Goal: Find specific page/section: Find specific page/section

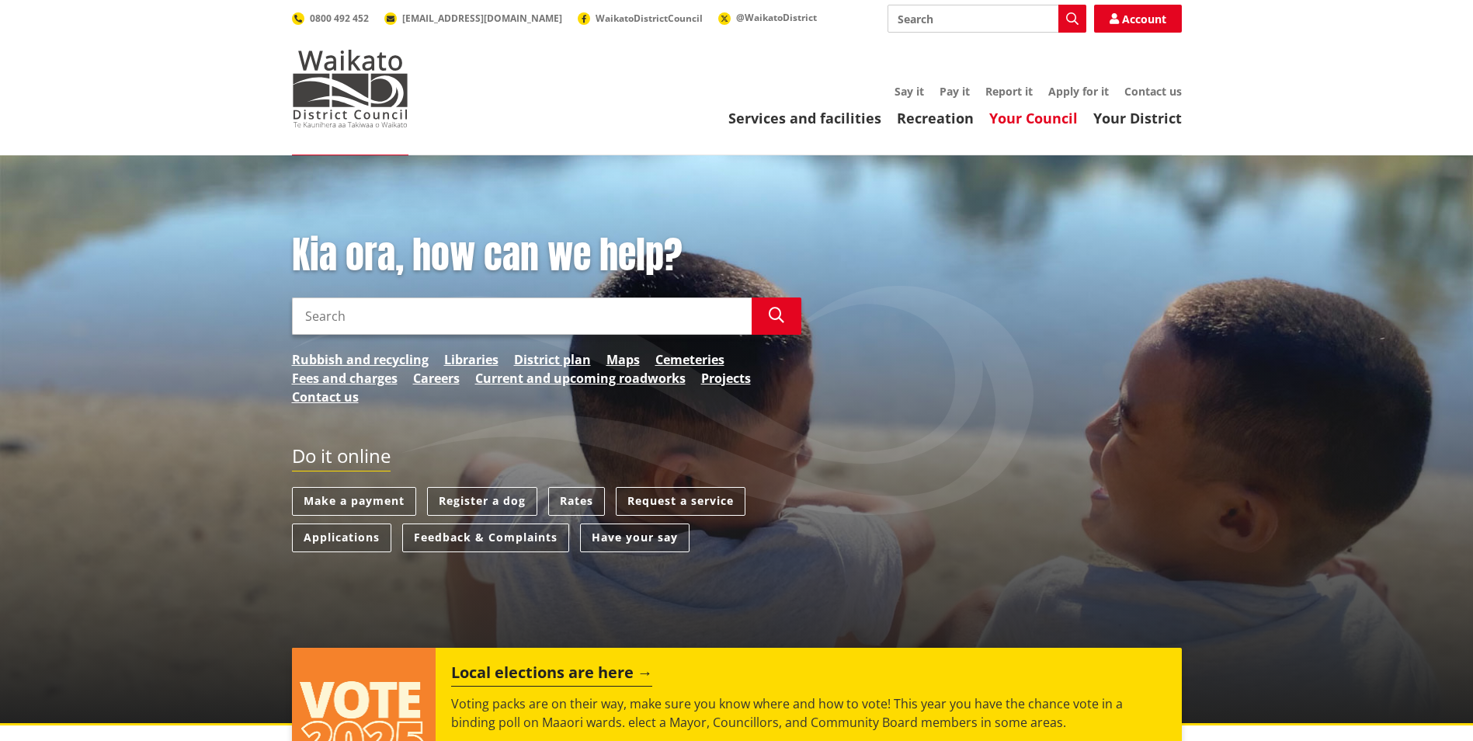
click at [1068, 113] on link "Your Council" at bounding box center [1033, 118] width 89 height 19
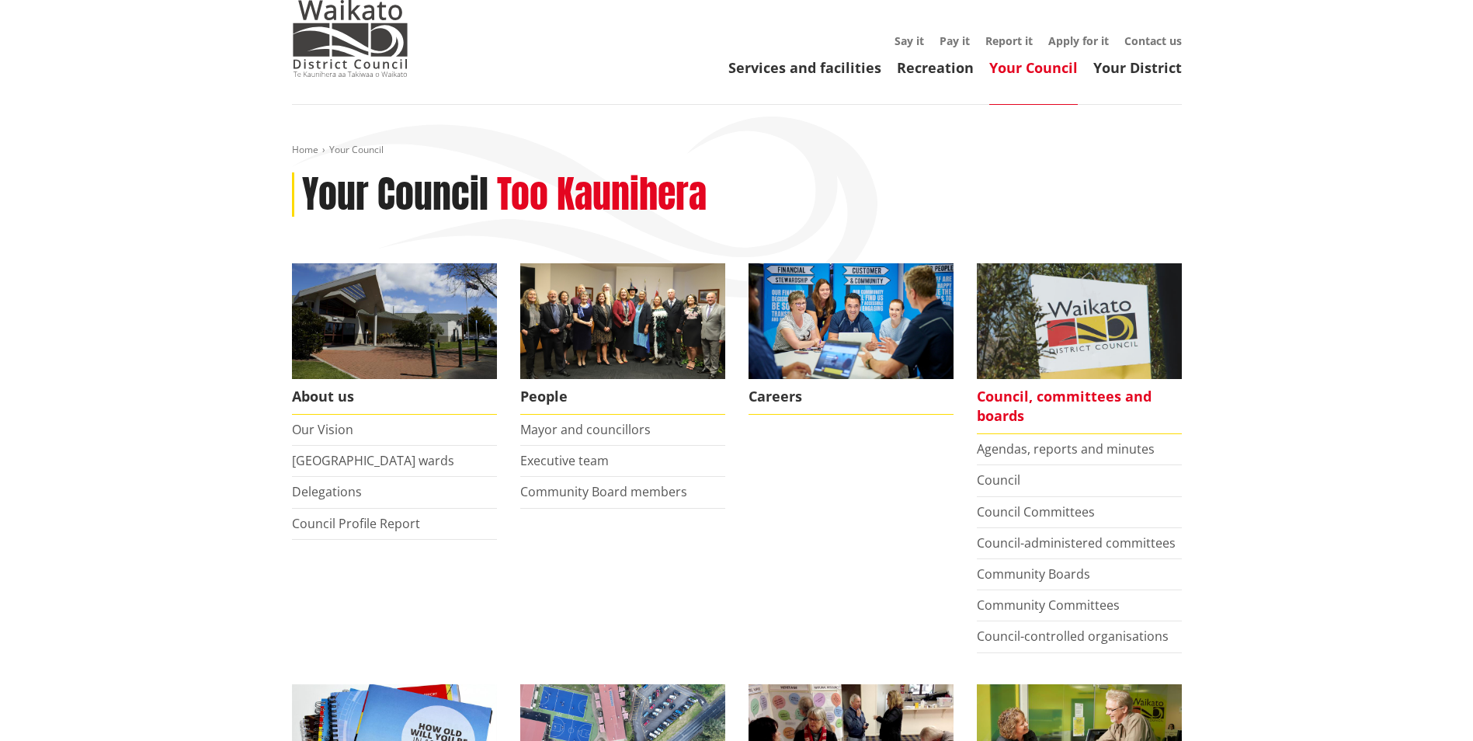
scroll to position [78, 0]
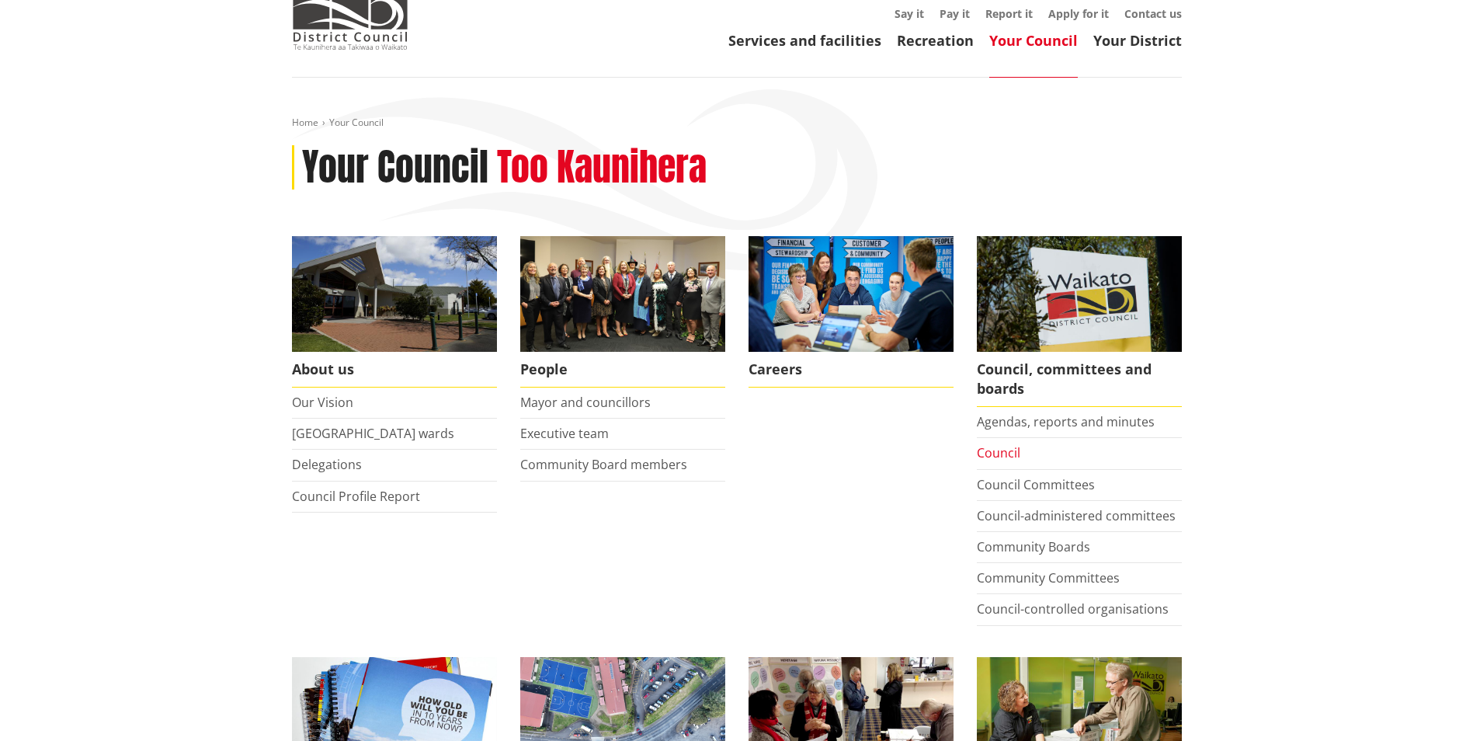
click at [1006, 453] on link "Council" at bounding box center [998, 452] width 43 height 17
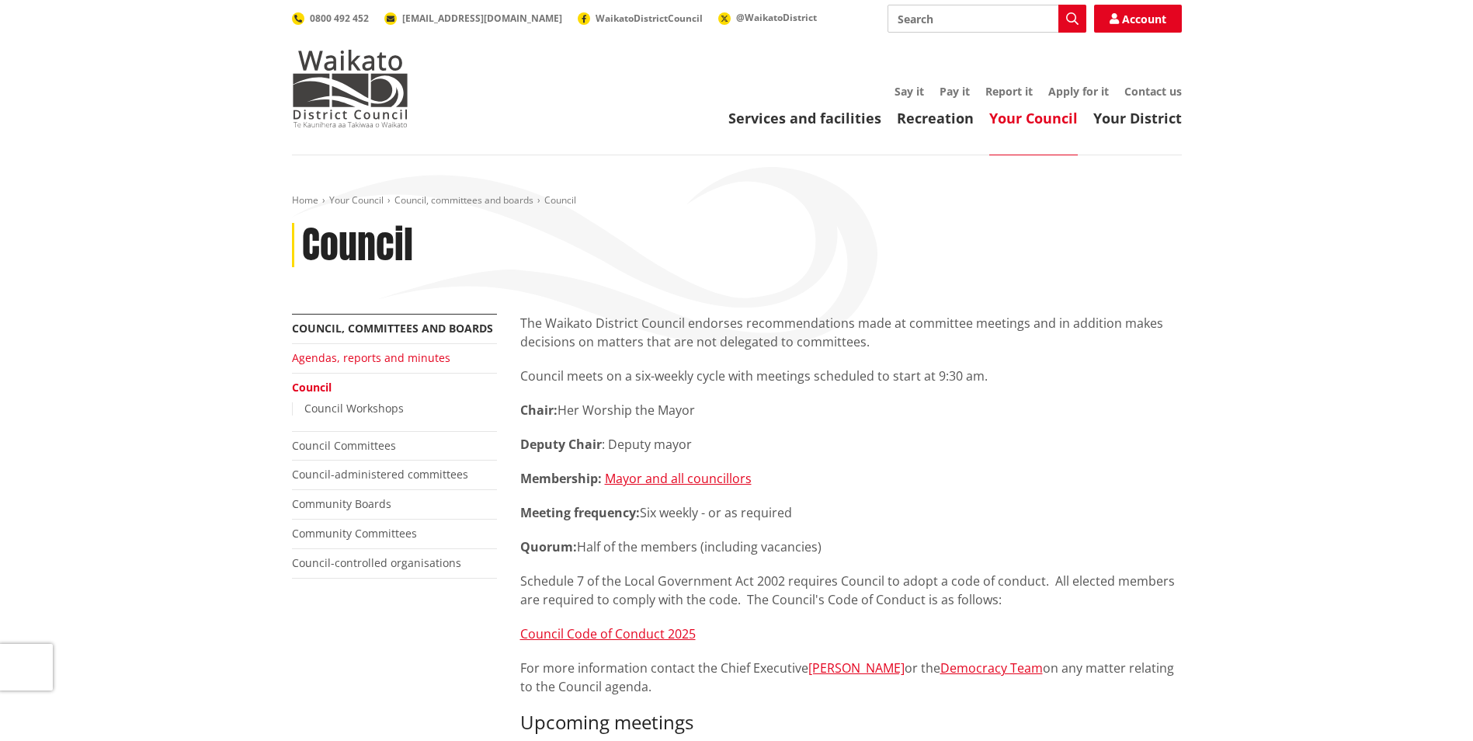
click at [384, 362] on link "Agendas, reports and minutes" at bounding box center [371, 357] width 158 height 15
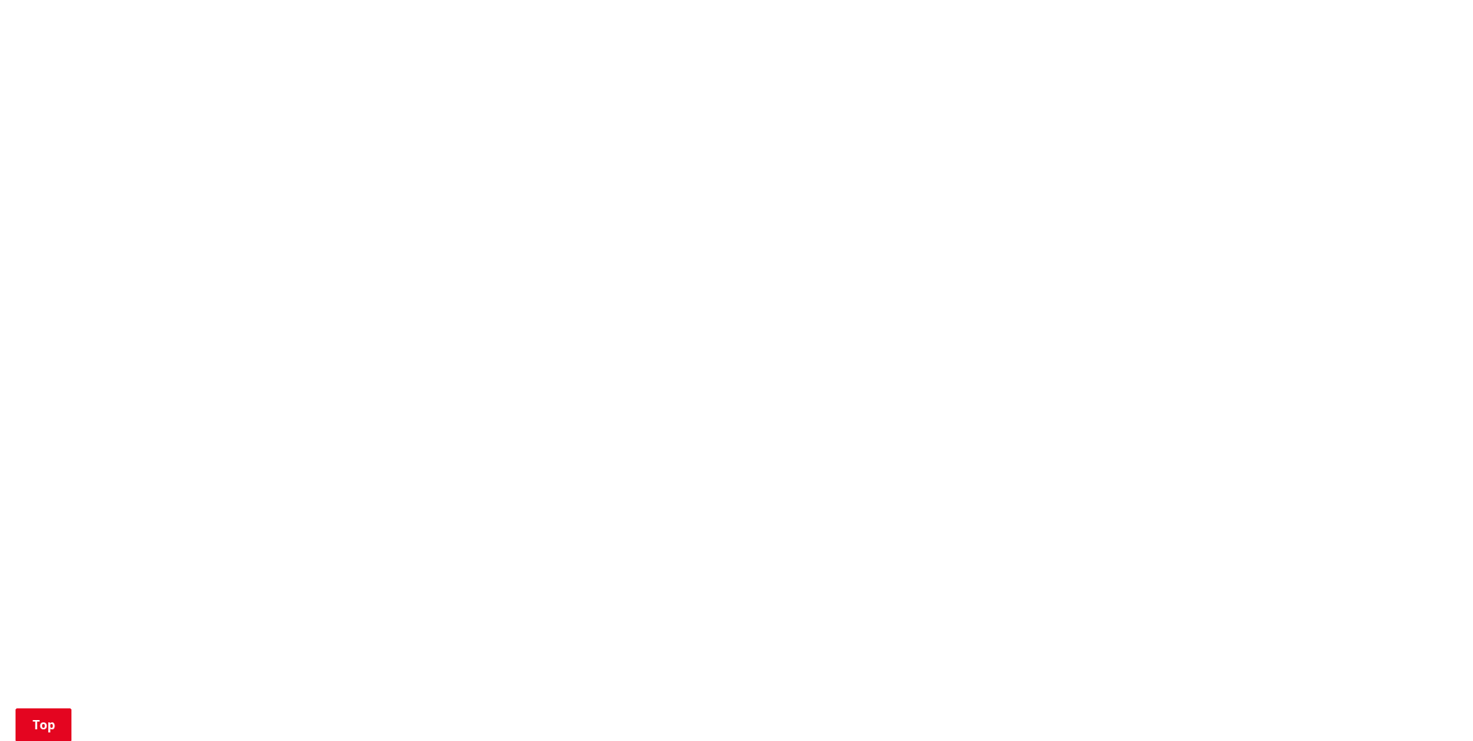
scroll to position [1243, 0]
